Goal: Task Accomplishment & Management: Complete application form

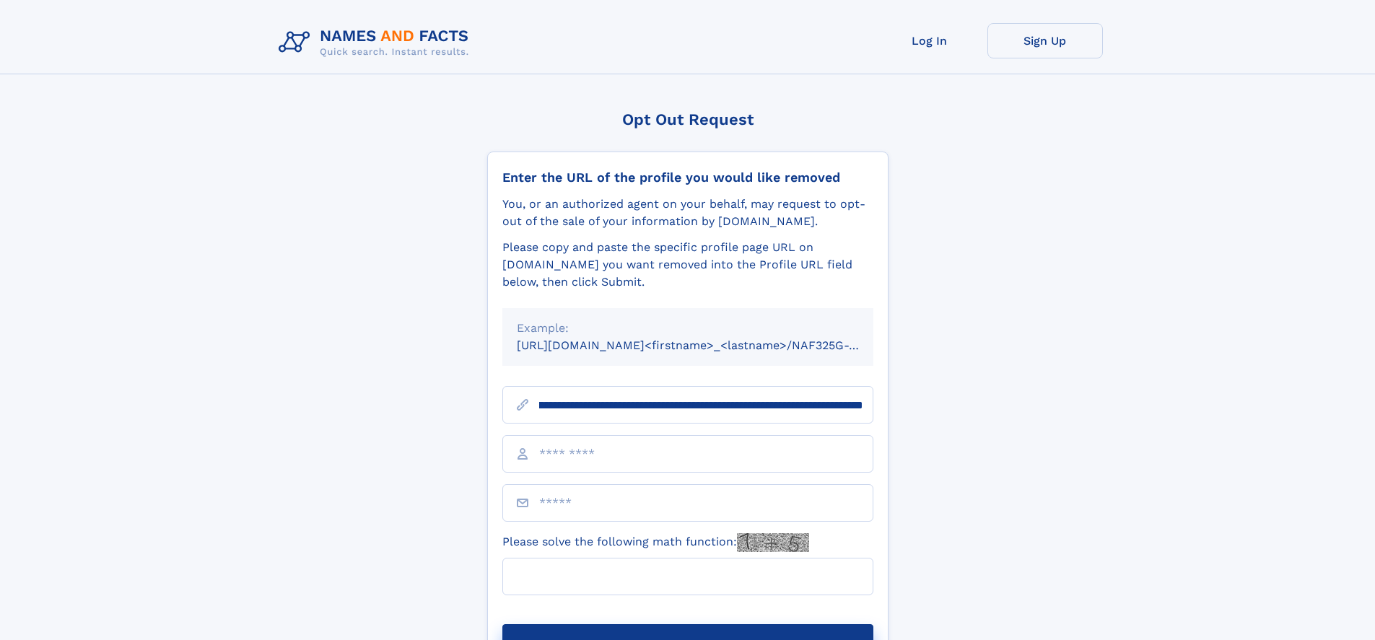
scroll to position [0, 172]
type input "**********"
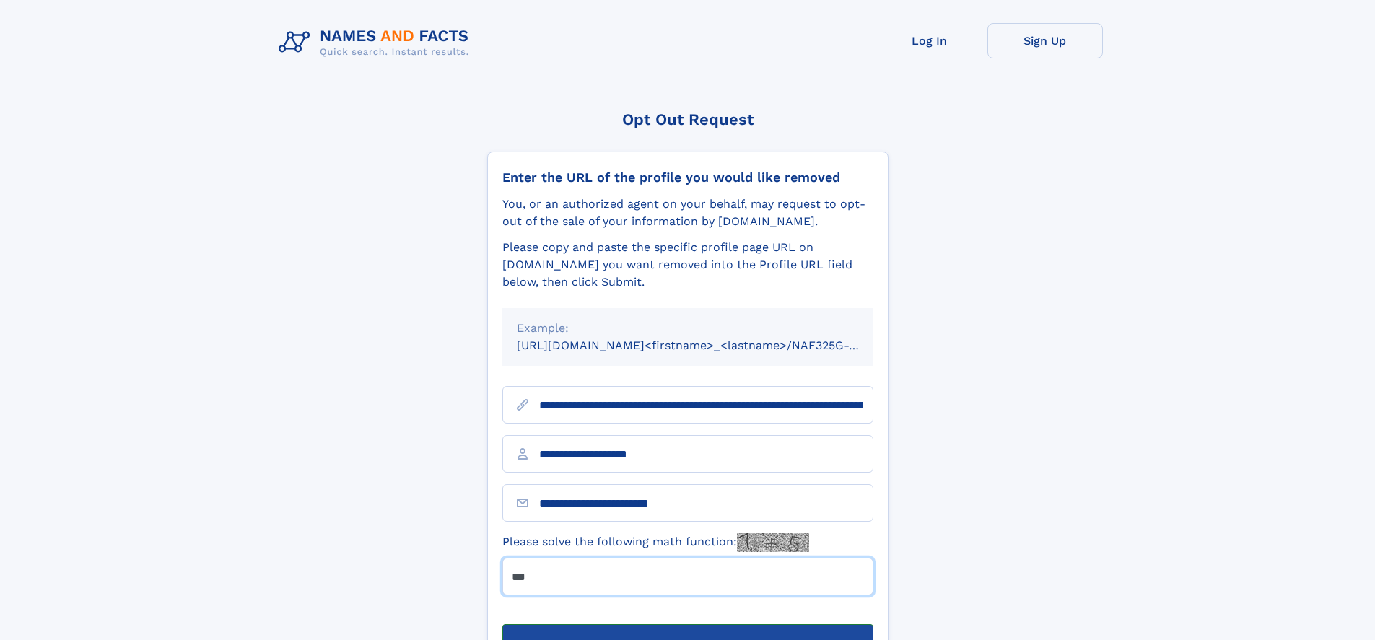
type input "***"
click at [687, 624] on button "Submit Opt Out Request" at bounding box center [687, 647] width 371 height 46
